Goal: Information Seeking & Learning: Learn about a topic

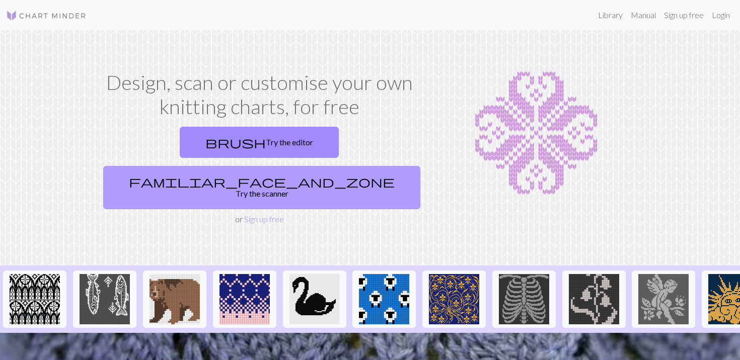
click at [316, 166] on link "familiar_face_and_zone Try the scanner" at bounding box center [261, 187] width 317 height 43
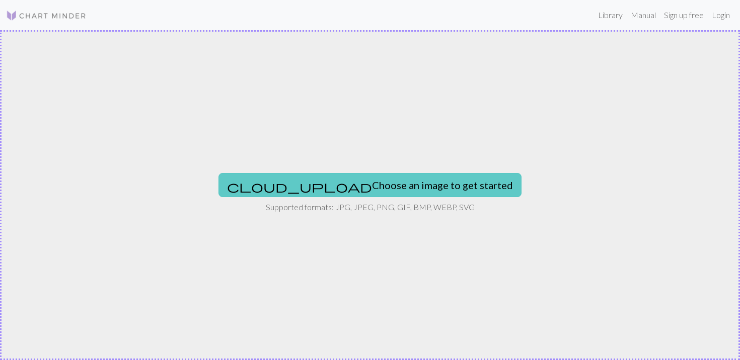
click at [353, 188] on button "cloud_upload Choose an image to get started" at bounding box center [369, 185] width 303 height 24
type input "C:\fakepath\Screenshot [DATE] 11.58.29 AM.png"
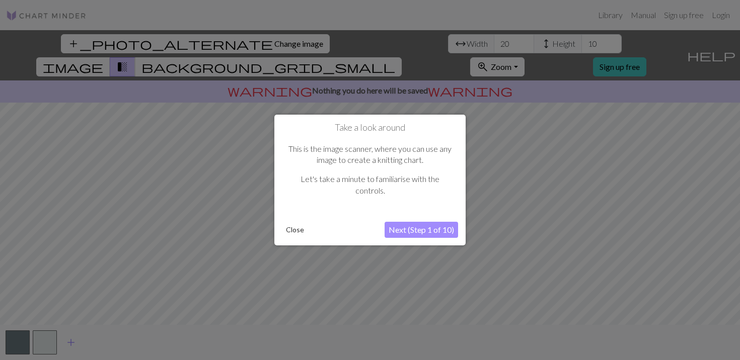
click at [394, 230] on button "Next (Step 1 of 10)" at bounding box center [421, 230] width 73 height 16
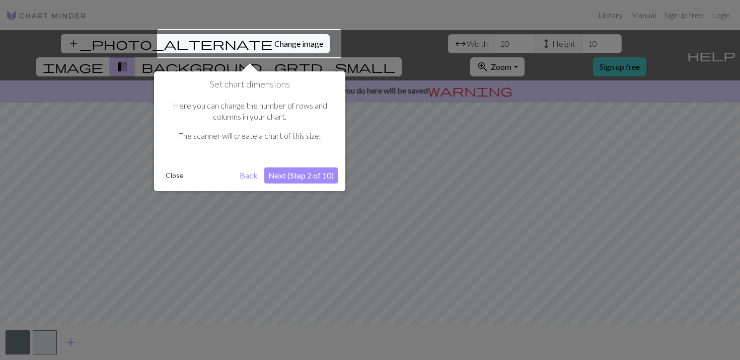
click at [321, 178] on button "Next (Step 2 of 10)" at bounding box center [300, 176] width 73 height 16
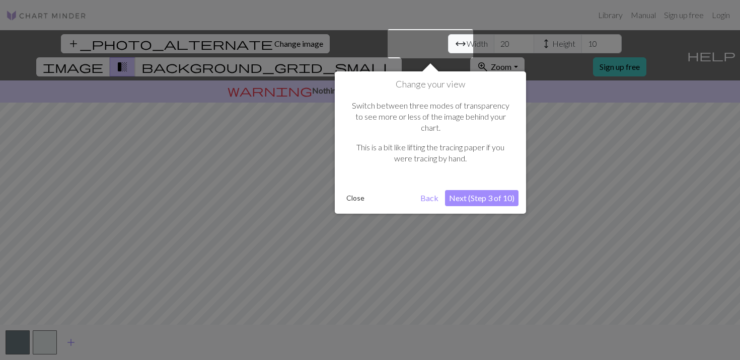
click at [471, 190] on button "Next (Step 3 of 10)" at bounding box center [481, 198] width 73 height 16
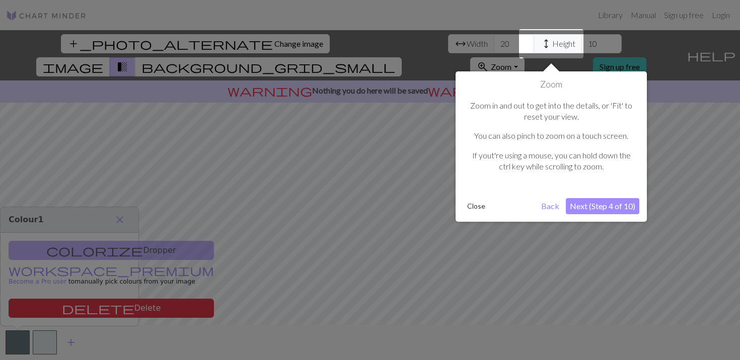
click at [583, 205] on button "Next (Step 4 of 10)" at bounding box center [602, 206] width 73 height 16
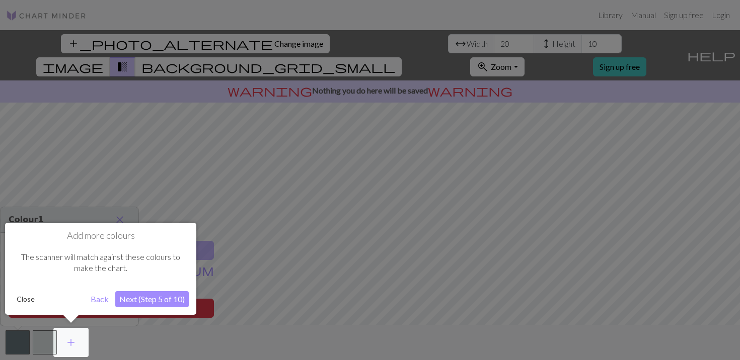
click at [154, 298] on button "Next (Step 5 of 10)" at bounding box center [151, 299] width 73 height 16
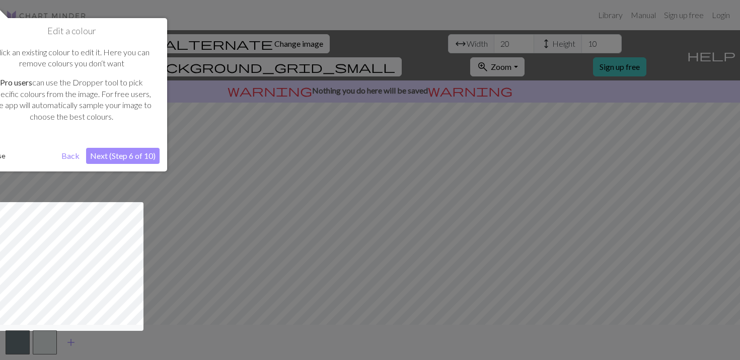
click at [132, 157] on button "Next (Step 6 of 10)" at bounding box center [122, 156] width 73 height 16
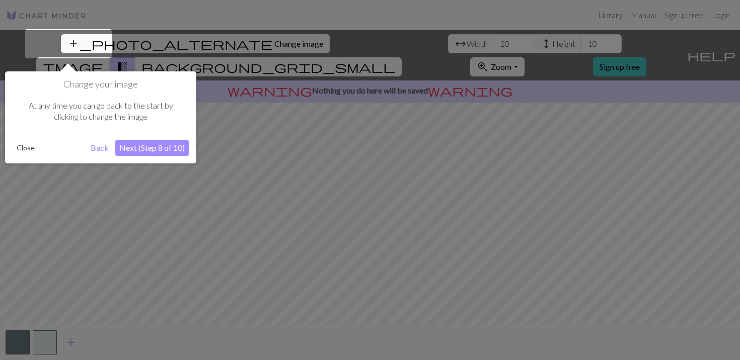
click at [134, 146] on button "Next (Step 8 of 10)" at bounding box center [151, 148] width 73 height 16
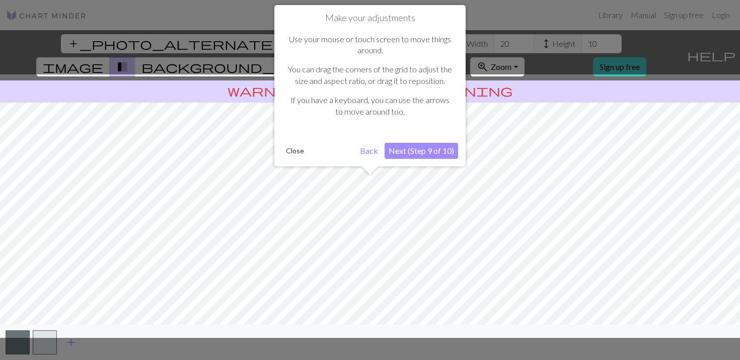
click at [400, 157] on button "Next (Step 9 of 10)" at bounding box center [421, 151] width 73 height 16
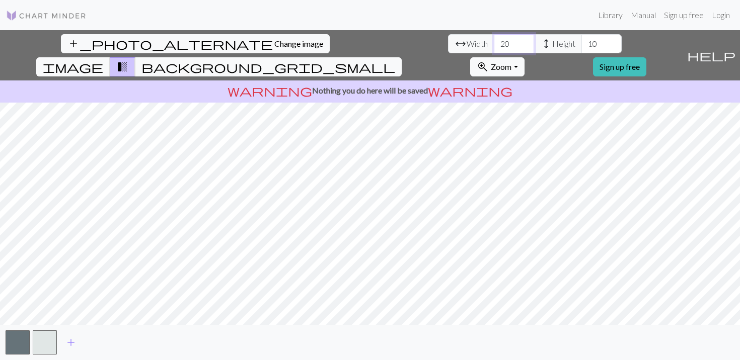
click at [494, 50] on input "20" at bounding box center [514, 43] width 40 height 19
type input "29"
click at [581, 45] on input "10" at bounding box center [601, 43] width 40 height 19
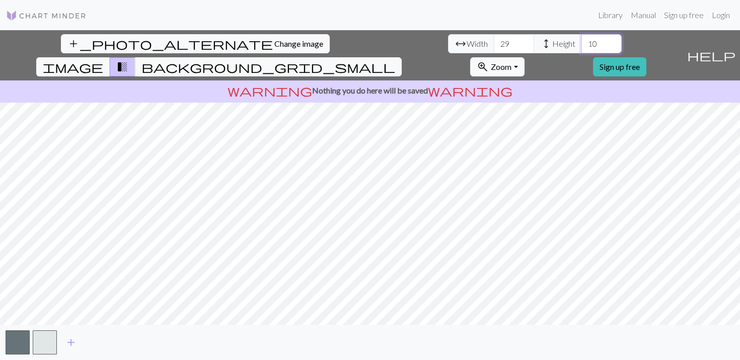
type input "1"
type input "28"
click at [368, 327] on div "add_photo_alternate Change image arrow_range Width 29 height Height 28 image tr…" at bounding box center [370, 195] width 740 height 330
click at [395, 60] on span "background_grid_small" at bounding box center [268, 67] width 254 height 14
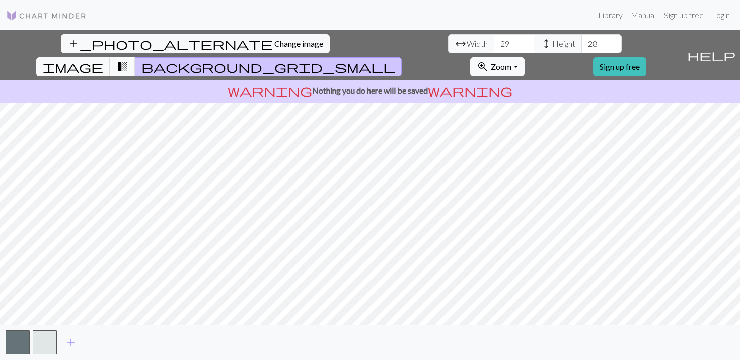
click at [128, 60] on span "transition_fade" at bounding box center [122, 67] width 12 height 14
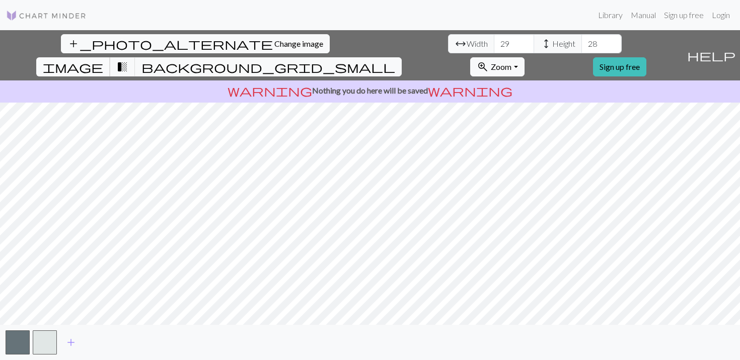
click at [103, 60] on span "image" at bounding box center [73, 67] width 60 height 14
click at [128, 60] on span "transition_fade" at bounding box center [122, 67] width 12 height 14
click at [48, 336] on button "button" at bounding box center [45, 343] width 24 height 24
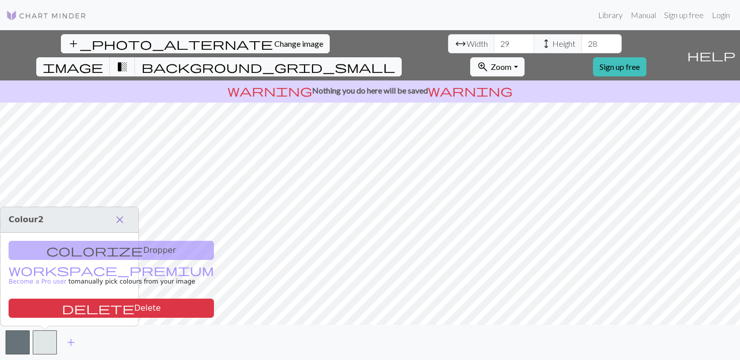
click at [124, 216] on span "close" at bounding box center [120, 220] width 12 height 14
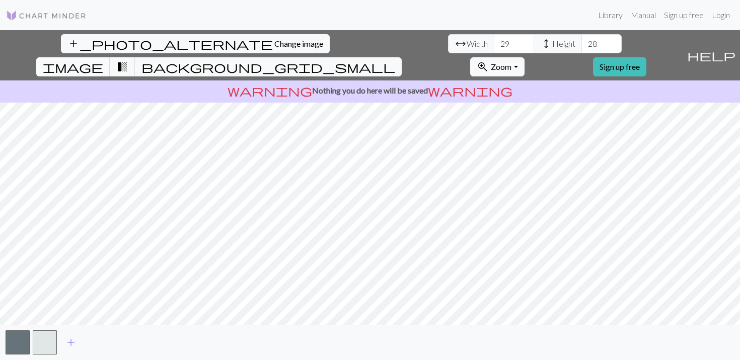
click at [103, 60] on span "image" at bounding box center [73, 67] width 60 height 14
click at [72, 341] on span "add" at bounding box center [71, 343] width 12 height 14
click at [99, 341] on span "add" at bounding box center [98, 343] width 12 height 14
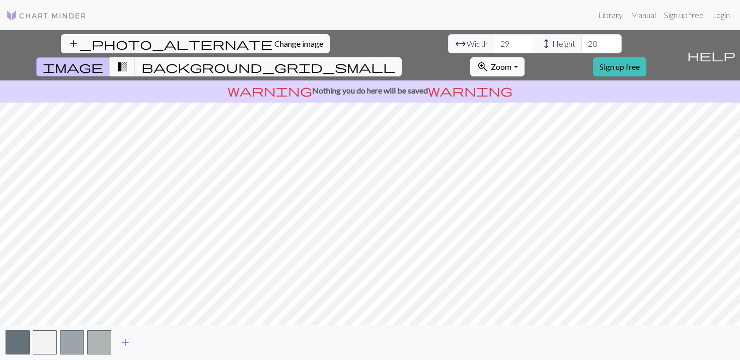
click at [127, 343] on span "add" at bounding box center [125, 343] width 12 height 14
click at [128, 60] on span "transition_fade" at bounding box center [122, 67] width 12 height 14
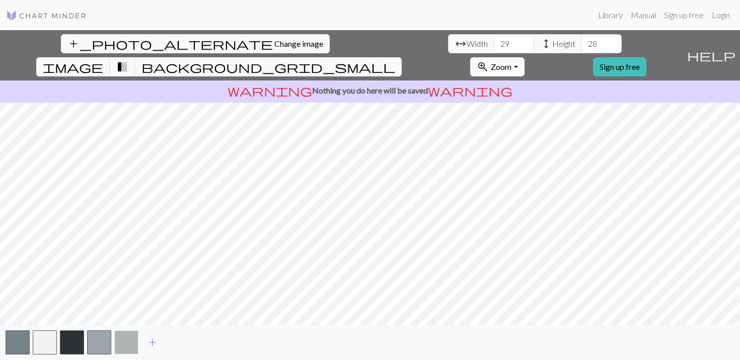
click at [122, 345] on button "button" at bounding box center [126, 343] width 24 height 24
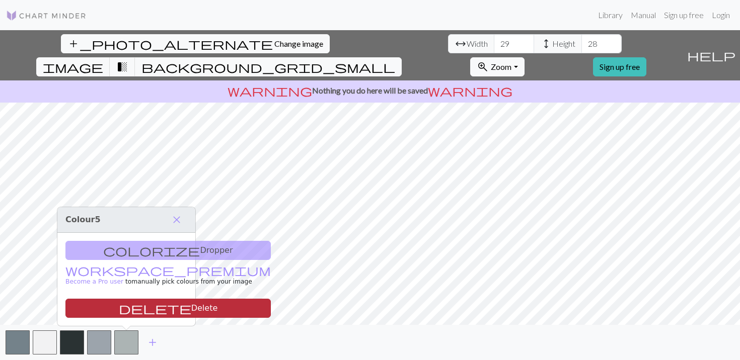
click at [156, 311] on button "delete Delete" at bounding box center [167, 308] width 205 height 19
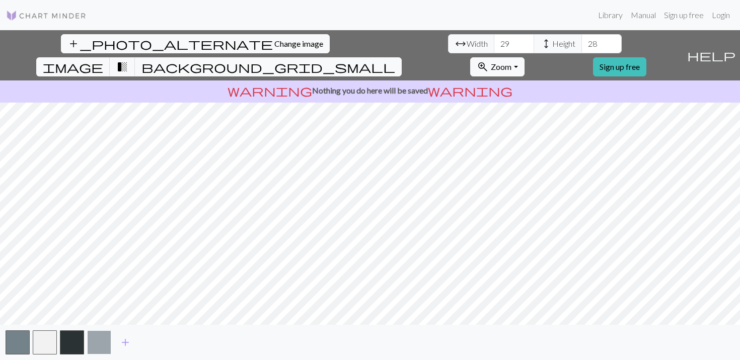
click at [103, 345] on button "button" at bounding box center [99, 343] width 24 height 24
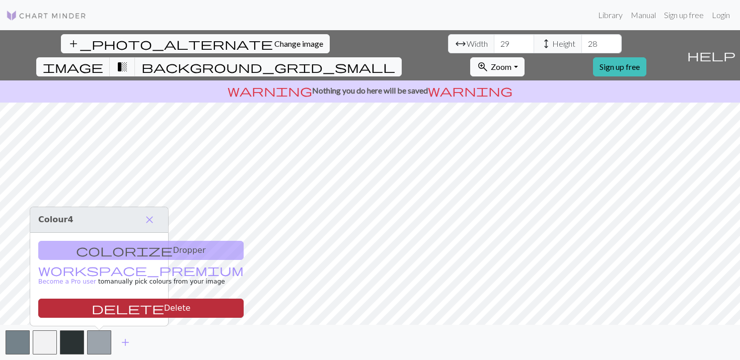
click at [118, 309] on button "delete Delete" at bounding box center [140, 308] width 205 height 19
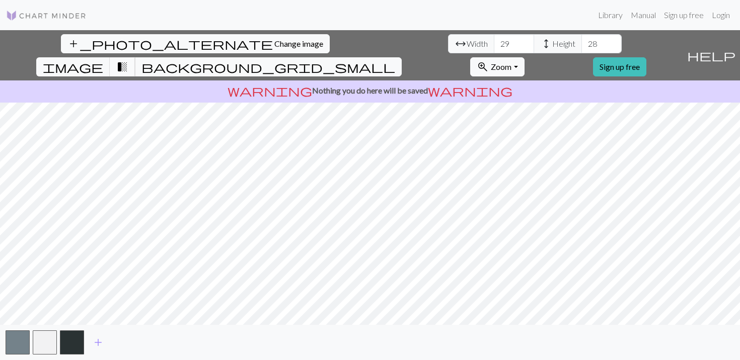
click at [128, 60] on span "transition_fade" at bounding box center [122, 67] width 12 height 14
click at [103, 60] on span "image" at bounding box center [73, 67] width 60 height 14
click at [135, 57] on button "transition_fade" at bounding box center [123, 66] width 26 height 19
click at [395, 60] on span "background_grid_small" at bounding box center [268, 67] width 254 height 14
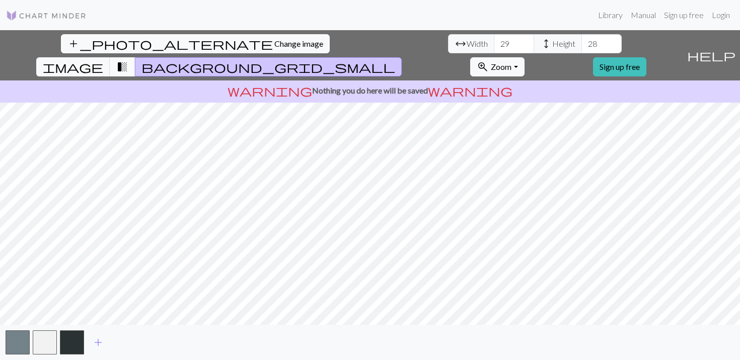
click at [128, 60] on span "transition_fade" at bounding box center [122, 67] width 12 height 14
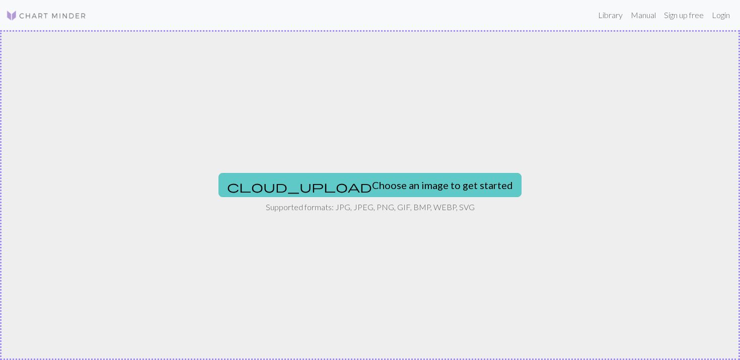
click at [348, 185] on button "cloud_upload Choose an image to get started" at bounding box center [369, 185] width 303 height 24
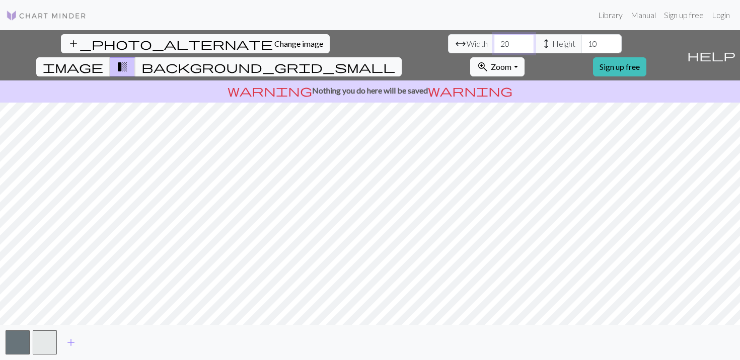
click at [494, 48] on input "20" at bounding box center [514, 43] width 40 height 19
type input "29"
click at [581, 43] on input "10" at bounding box center [601, 43] width 40 height 19
type input "1"
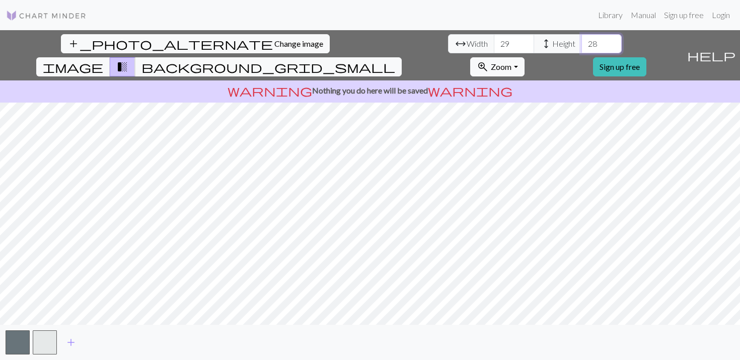
type input "28"
click at [72, 339] on span "add" at bounding box center [71, 343] width 12 height 14
click at [78, 345] on button "button" at bounding box center [72, 343] width 24 height 24
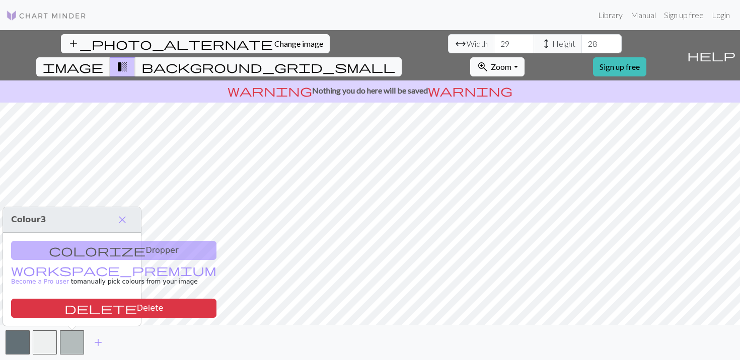
click at [90, 252] on div "colorize Dropper workspace_premium Become a Pro user to manually pick colours f…" at bounding box center [72, 279] width 138 height 93
click at [65, 252] on div "colorize Dropper workspace_premium Become a Pro user to manually pick colours f…" at bounding box center [72, 279] width 138 height 93
click at [125, 225] on span "close" at bounding box center [122, 220] width 12 height 14
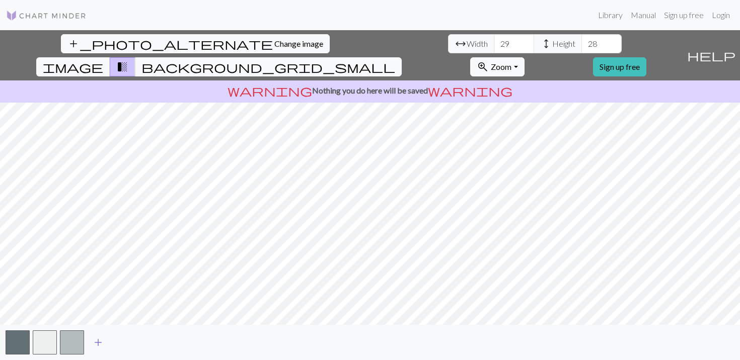
click at [97, 344] on span "add" at bounding box center [98, 343] width 12 height 14
click at [124, 342] on span "add" at bounding box center [125, 343] width 12 height 14
click at [134, 343] on button "button" at bounding box center [126, 343] width 24 height 24
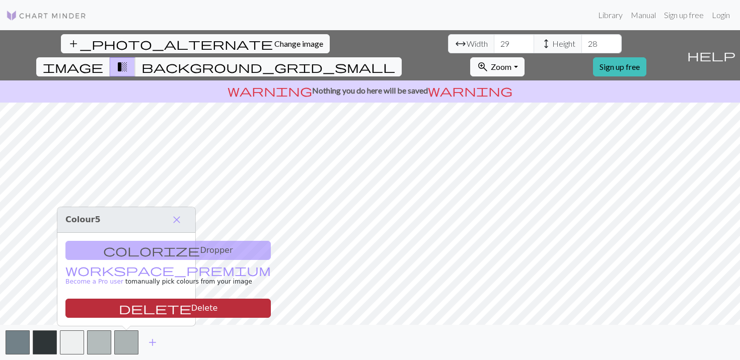
click at [133, 307] on button "delete Delete" at bounding box center [167, 308] width 205 height 19
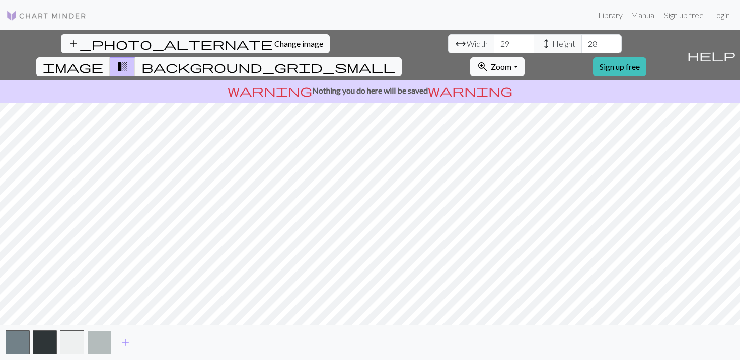
click at [104, 342] on button "button" at bounding box center [99, 343] width 24 height 24
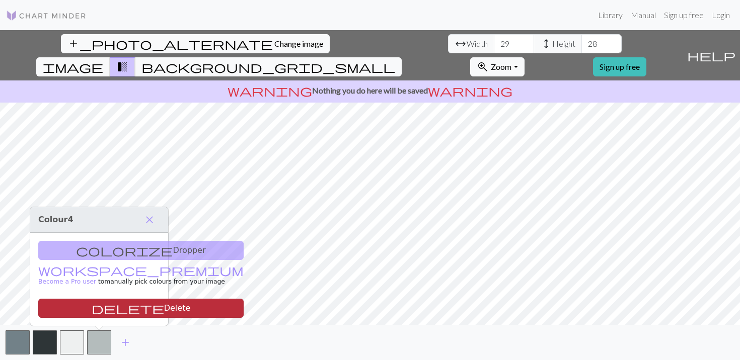
click at [113, 305] on button "delete Delete" at bounding box center [140, 308] width 205 height 19
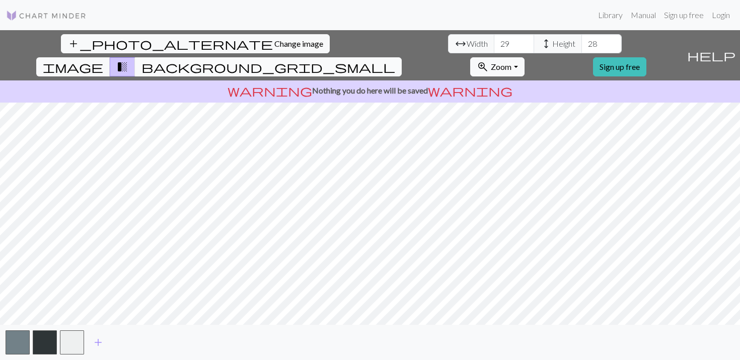
click at [395, 60] on span "background_grid_small" at bounding box center [268, 67] width 254 height 14
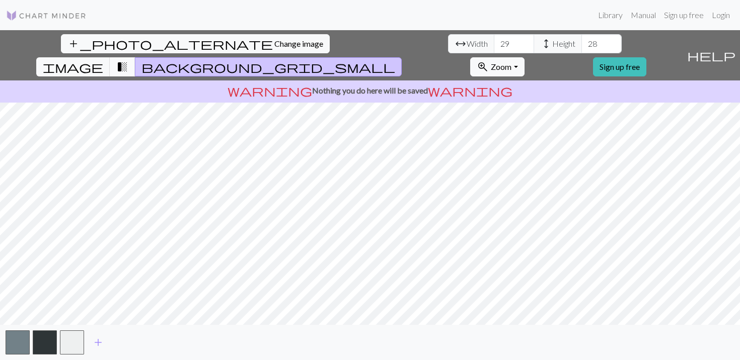
click at [128, 60] on span "transition_fade" at bounding box center [122, 67] width 12 height 14
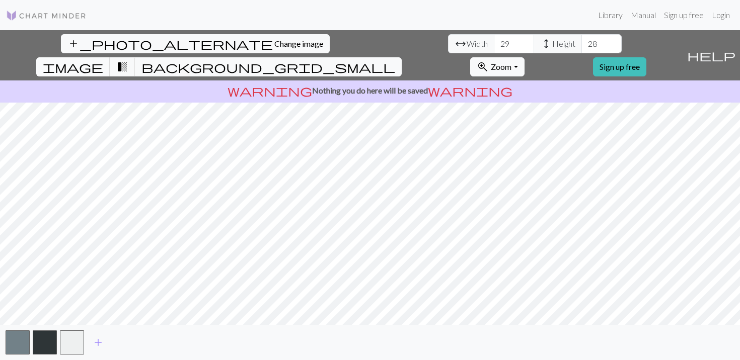
click at [103, 60] on span "image" at bounding box center [73, 67] width 60 height 14
click at [128, 60] on span "transition_fade" at bounding box center [122, 67] width 12 height 14
click at [103, 60] on span "image" at bounding box center [73, 67] width 60 height 14
click at [110, 57] on button "image" at bounding box center [73, 66] width 74 height 19
click at [128, 60] on span "transition_fade" at bounding box center [122, 67] width 12 height 14
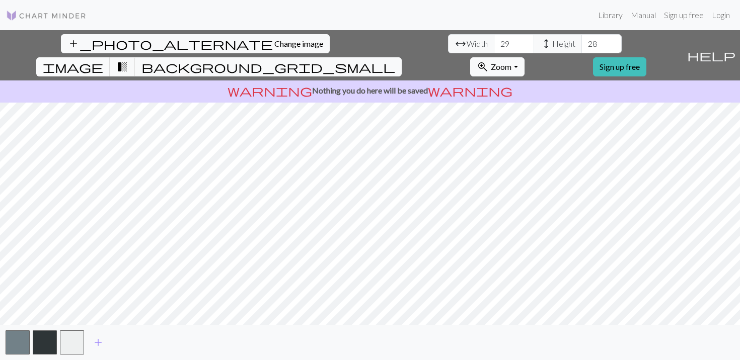
click at [103, 60] on span "image" at bounding box center [73, 67] width 60 height 14
click at [128, 60] on span "transition_fade" at bounding box center [122, 67] width 12 height 14
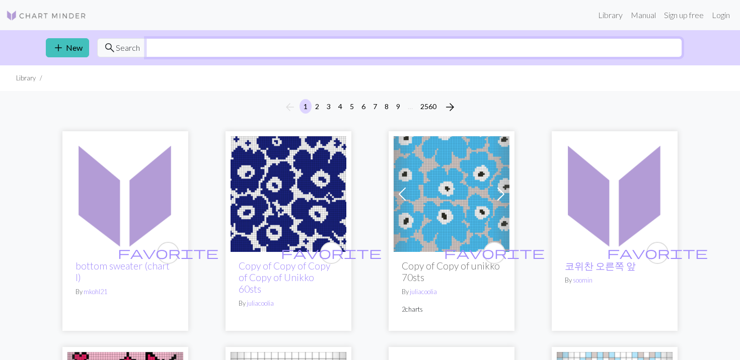
click at [436, 47] on input "text" at bounding box center [414, 47] width 536 height 19
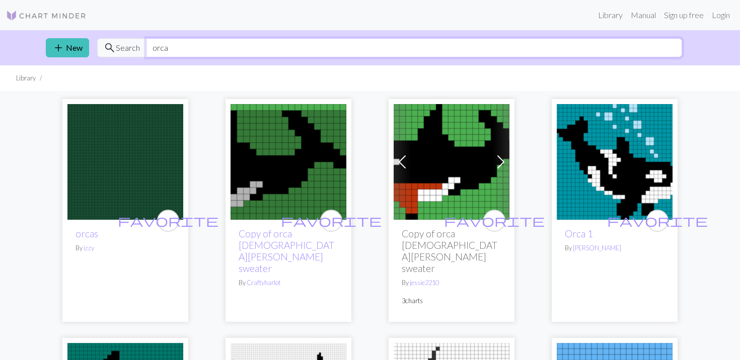
click at [281, 52] on input "orca" at bounding box center [414, 47] width 536 height 19
type input "whale"
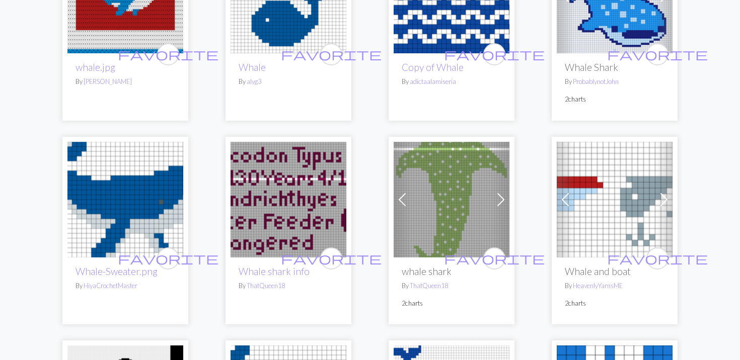
scroll to position [220, 0]
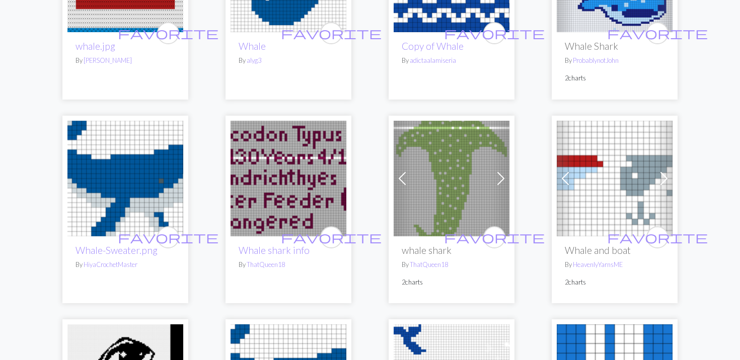
click at [156, 201] on img at bounding box center [125, 179] width 116 height 116
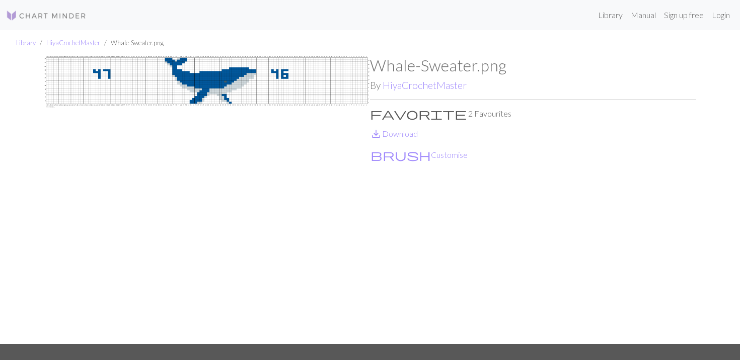
click at [217, 63] on img at bounding box center [207, 200] width 326 height 288
click at [214, 84] on img at bounding box center [207, 200] width 326 height 288
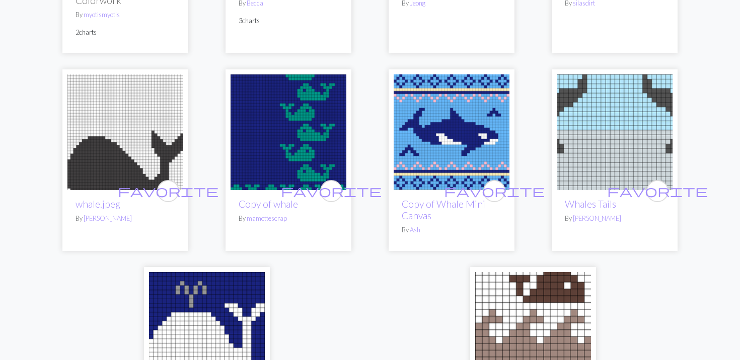
scroll to position [2558, 0]
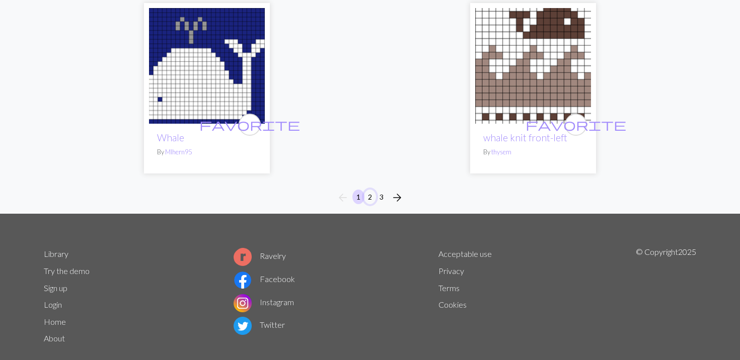
click at [371, 196] on button "2" at bounding box center [370, 197] width 12 height 15
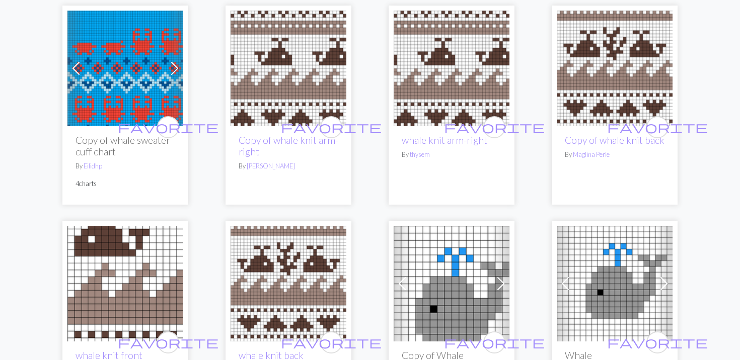
scroll to position [358, 0]
